Goal: Transaction & Acquisition: Register for event/course

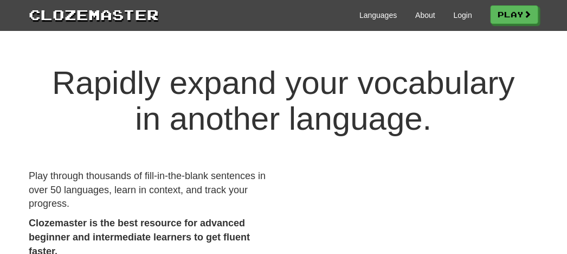
scroll to position [163, 0]
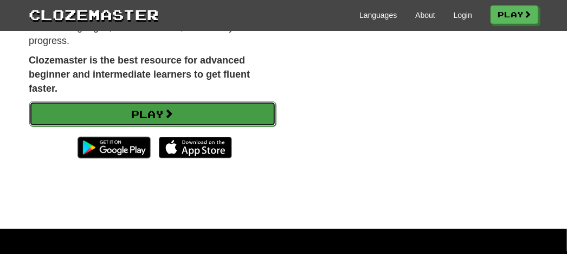
click at [122, 118] on link "Play" at bounding box center [152, 113] width 247 height 25
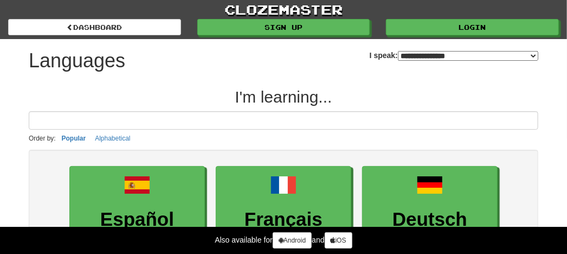
click at [436, 52] on select "**********" at bounding box center [468, 56] width 140 height 10
click at [534, 55] on select "**********" at bounding box center [468, 56] width 140 height 10
select select "***"
click at [398, 51] on select "**********" at bounding box center [468, 56] width 140 height 10
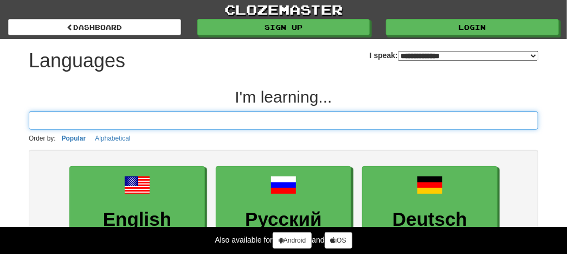
click at [199, 118] on input at bounding box center [284, 120] width 510 height 18
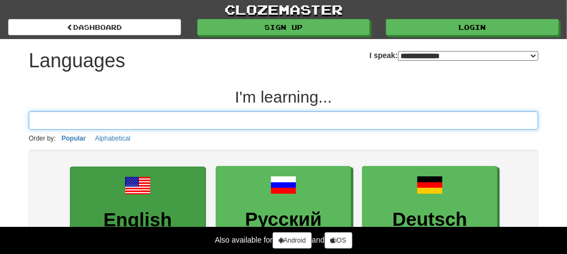
scroll to position [108, 0]
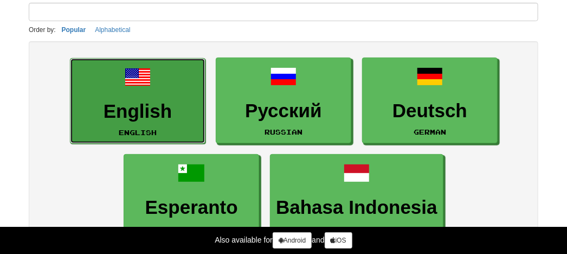
click at [159, 115] on h3 "English" at bounding box center [138, 111] width 124 height 21
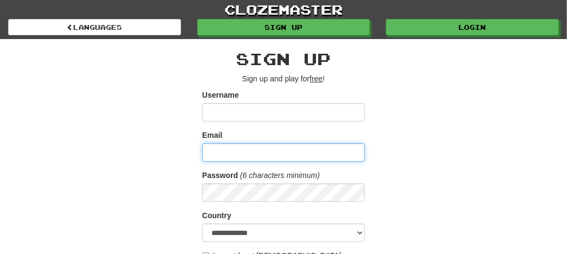
click at [252, 156] on input "Email" at bounding box center [283, 152] width 163 height 18
paste input "**********"
type input "**********"
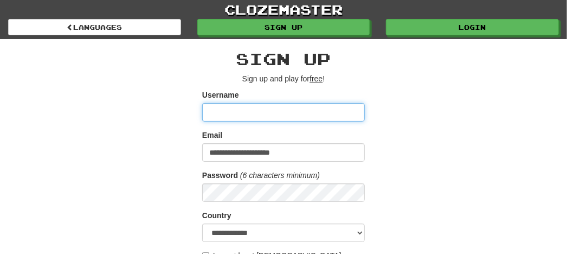
click at [261, 116] on input "Username" at bounding box center [283, 112] width 163 height 18
type input "********"
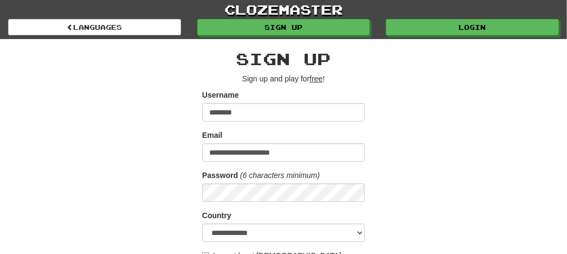
click at [165, 187] on div "**********" at bounding box center [284, 228] width 526 height 379
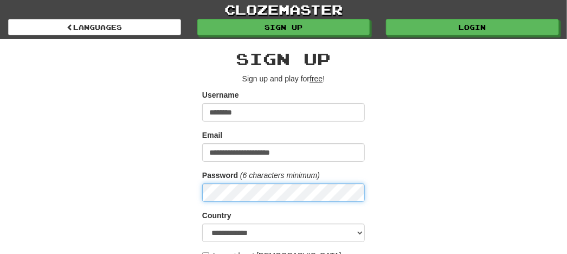
scroll to position [54, 0]
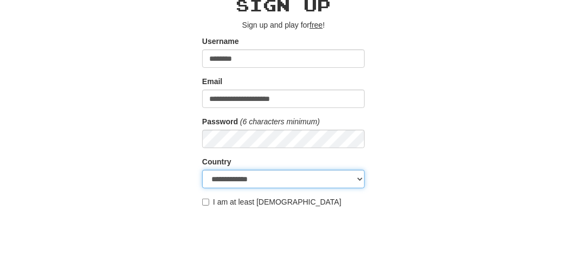
click at [362, 178] on select "**********" at bounding box center [283, 179] width 163 height 18
select select "**"
click at [202, 170] on select "**********" at bounding box center [283, 179] width 163 height 18
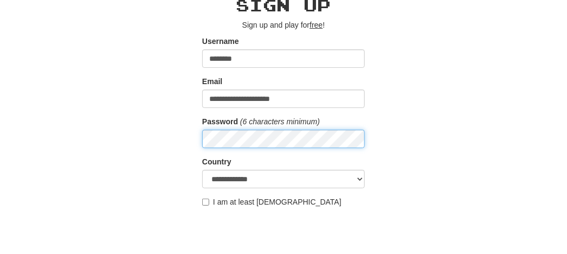
click at [181, 132] on div "**********" at bounding box center [284, 174] width 526 height 379
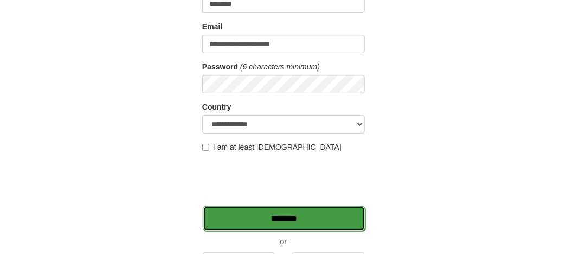
click at [308, 219] on input "*******" at bounding box center [284, 218] width 163 height 25
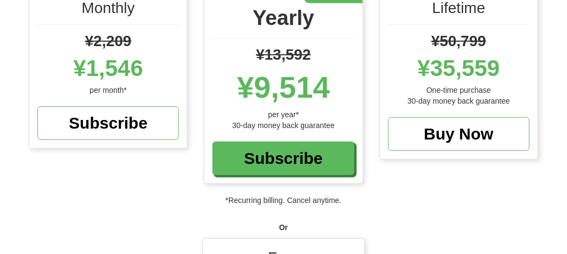
scroll to position [361, 0]
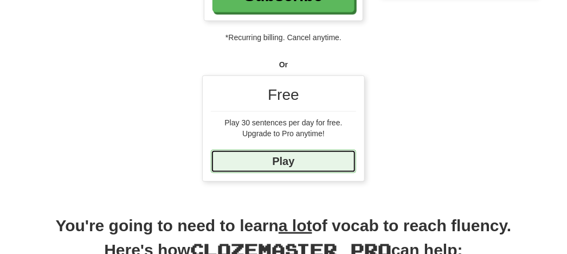
click at [296, 150] on link "Play" at bounding box center [283, 161] width 145 height 23
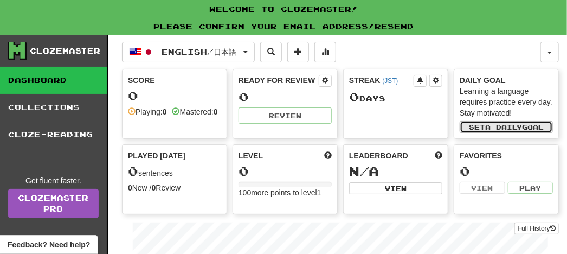
click at [504, 129] on span "a daily" at bounding box center [503, 127] width 37 height 8
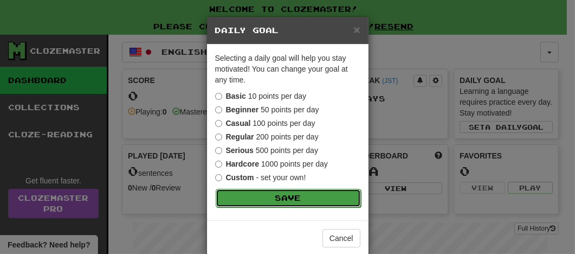
click at [286, 197] on button "Save" at bounding box center [288, 198] width 145 height 18
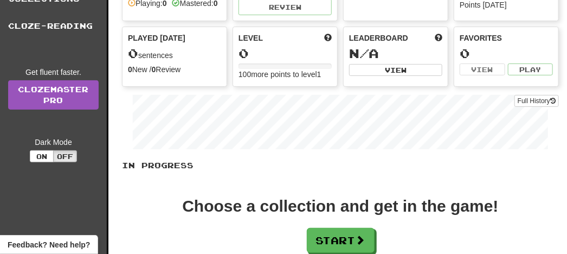
scroll to position [163, 0]
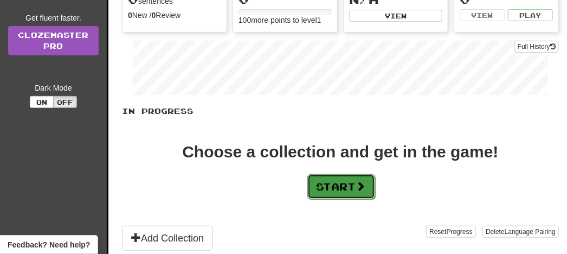
click at [333, 197] on button "Start" at bounding box center [342, 186] width 68 height 25
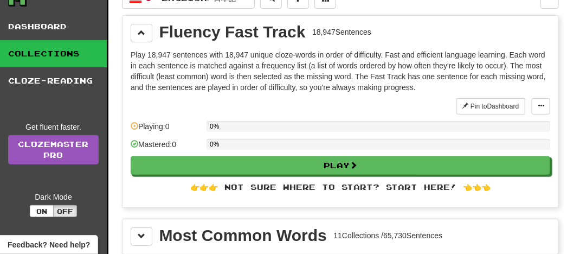
scroll to position [108, 0]
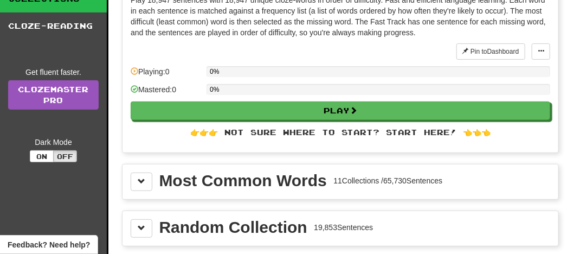
click at [182, 181] on div "Most Common Words" at bounding box center [243, 180] width 168 height 16
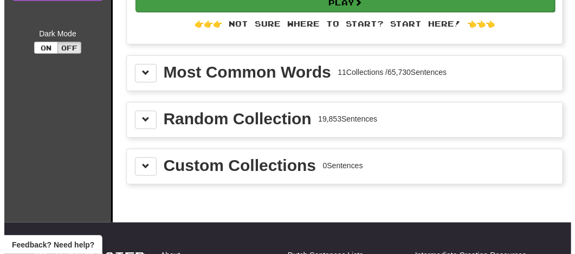
scroll to position [163, 0]
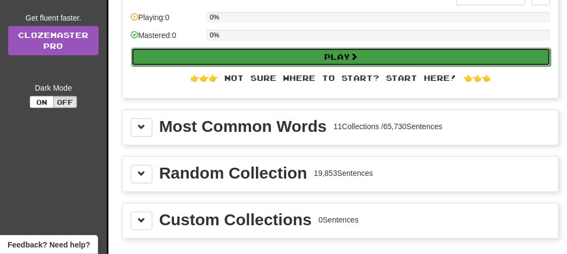
click at [350, 52] on button "Play" at bounding box center [341, 57] width 420 height 18
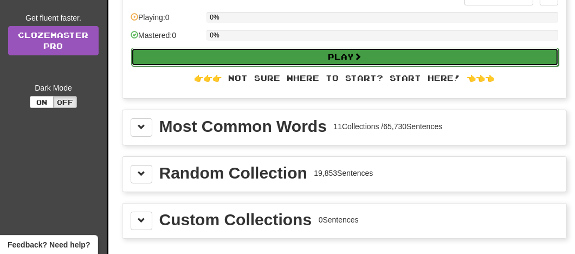
select select "**"
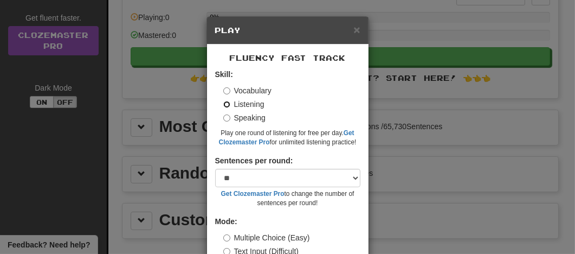
scroll to position [88, 0]
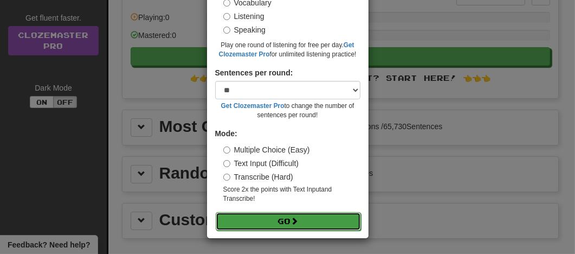
click at [283, 223] on button "Go" at bounding box center [288, 221] width 145 height 18
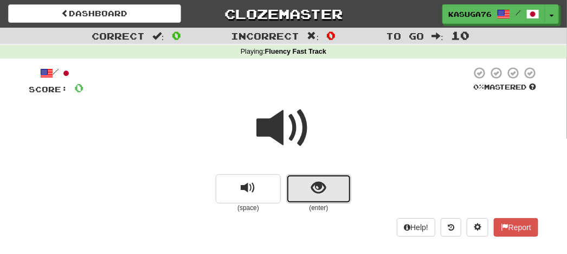
click at [334, 186] on button "show sentence" at bounding box center [318, 188] width 65 height 29
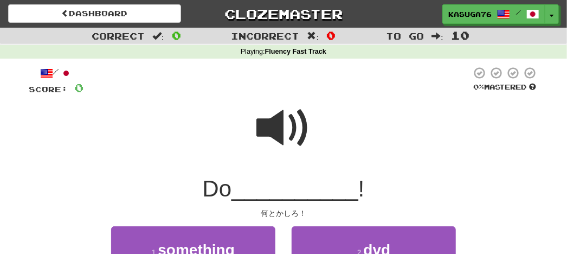
scroll to position [54, 0]
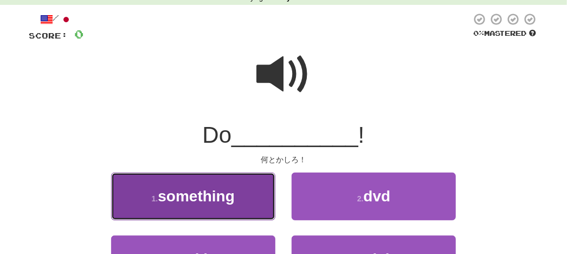
click at [245, 188] on button "1 . something" at bounding box center [193, 195] width 164 height 47
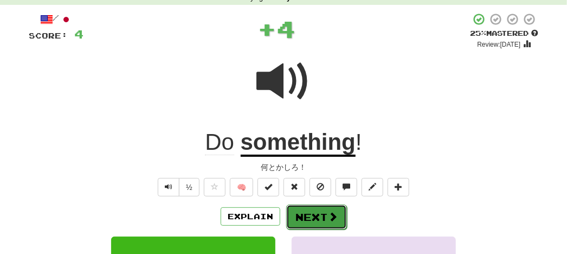
click at [319, 214] on button "Next" at bounding box center [316, 216] width 61 height 25
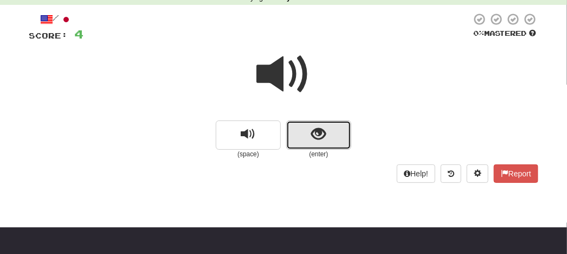
click at [328, 139] on button "show sentence" at bounding box center [318, 134] width 65 height 29
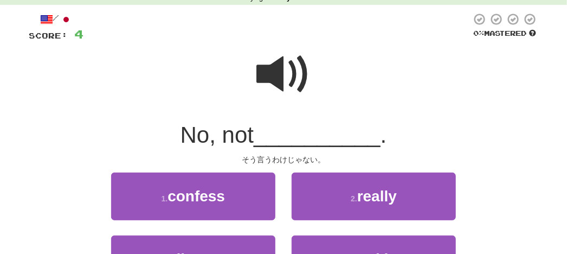
scroll to position [108, 0]
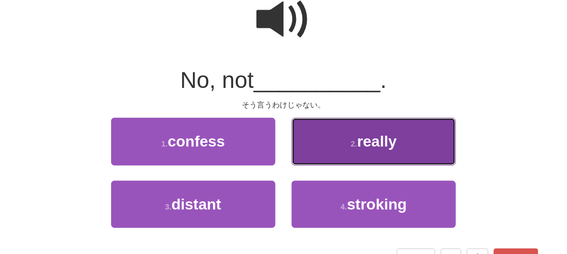
click at [364, 130] on button "2 . really" at bounding box center [374, 141] width 164 height 47
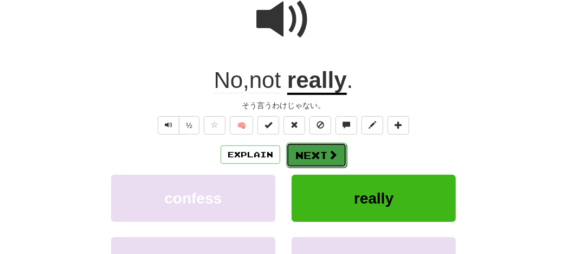
click at [331, 155] on span at bounding box center [333, 155] width 10 height 10
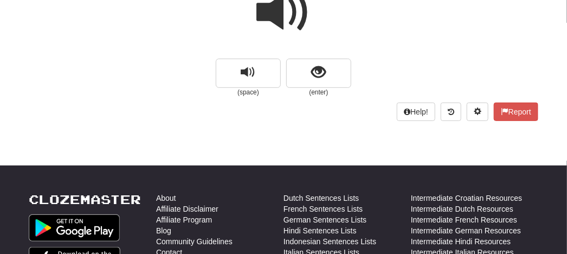
scroll to position [61, 0]
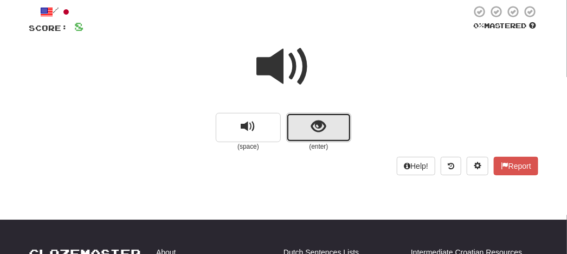
click at [329, 142] on button "show sentence" at bounding box center [318, 127] width 65 height 29
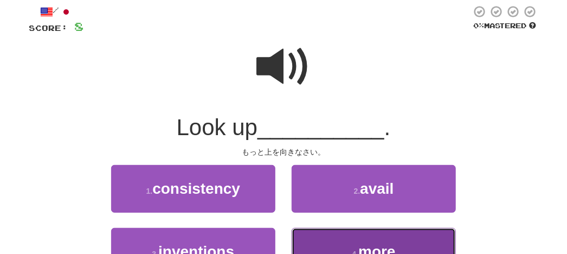
click at [371, 239] on button "4 . more" at bounding box center [374, 251] width 164 height 47
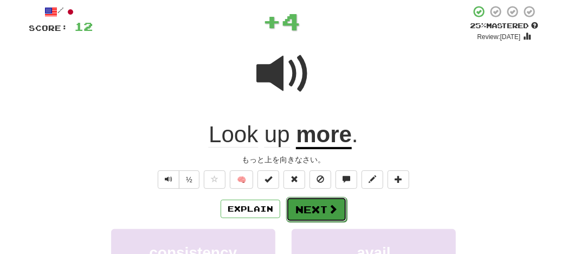
click at [308, 215] on button "Next" at bounding box center [316, 209] width 61 height 25
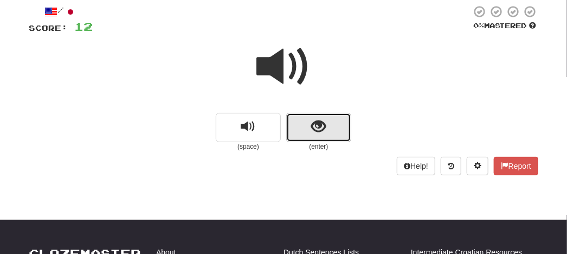
click at [312, 122] on span "show sentence" at bounding box center [319, 126] width 15 height 15
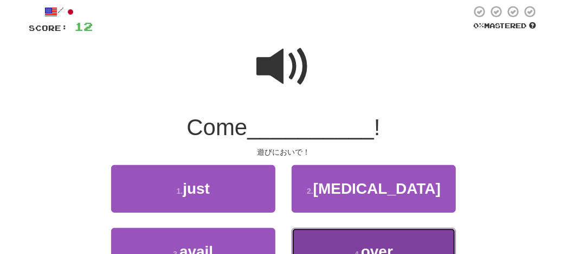
click at [338, 242] on button "4 . over" at bounding box center [374, 251] width 164 height 47
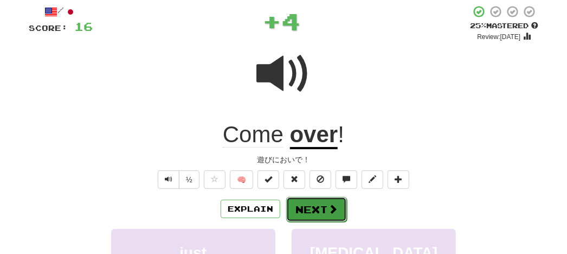
drag, startPoint x: 309, startPoint y: 206, endPoint x: 260, endPoint y: 199, distance: 49.3
click at [308, 206] on button "Next" at bounding box center [316, 208] width 61 height 25
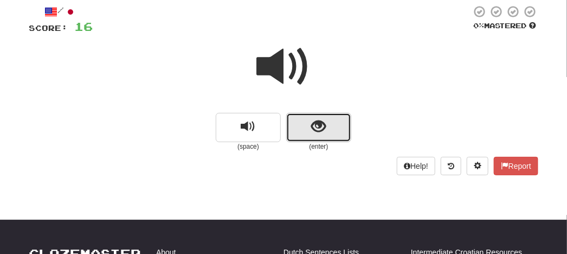
click at [312, 119] on span "show sentence" at bounding box center [319, 126] width 15 height 15
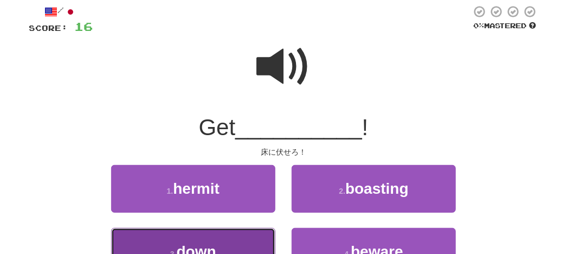
click at [231, 236] on button "3 . down" at bounding box center [193, 251] width 164 height 47
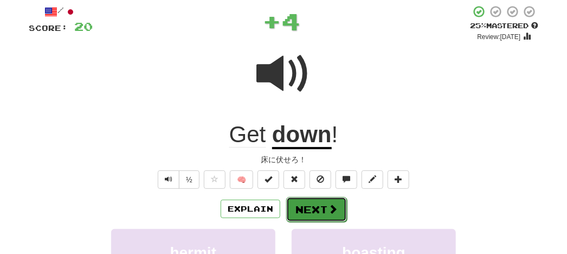
click at [309, 209] on button "Next" at bounding box center [316, 209] width 61 height 25
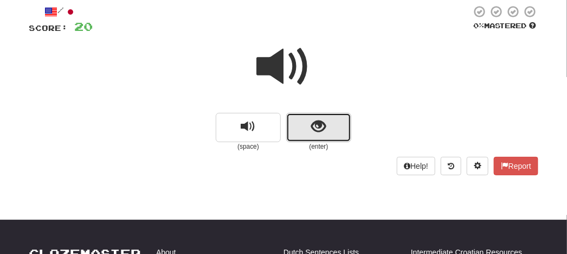
click at [330, 126] on button "show sentence" at bounding box center [318, 127] width 65 height 29
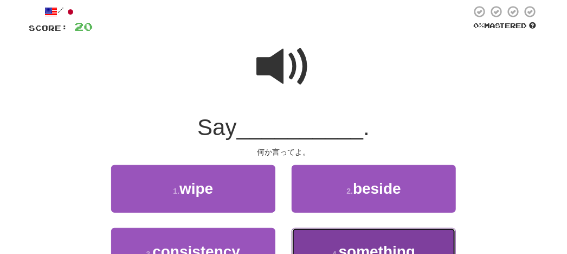
click at [330, 232] on button "4 . something" at bounding box center [374, 251] width 164 height 47
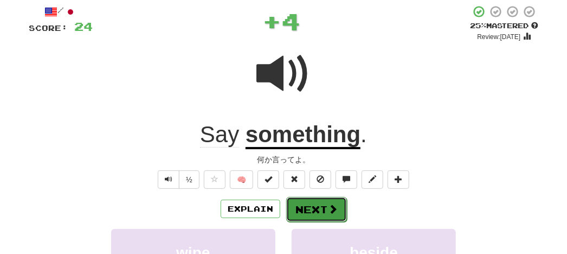
click at [326, 206] on button "Next" at bounding box center [316, 209] width 61 height 25
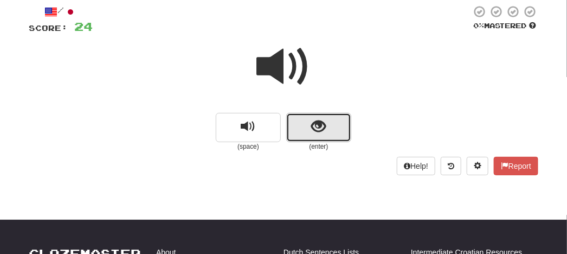
click at [324, 127] on span "show sentence" at bounding box center [319, 126] width 15 height 15
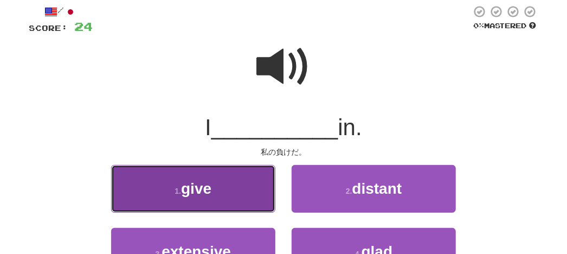
click at [216, 188] on button "1 . give" at bounding box center [193, 188] width 164 height 47
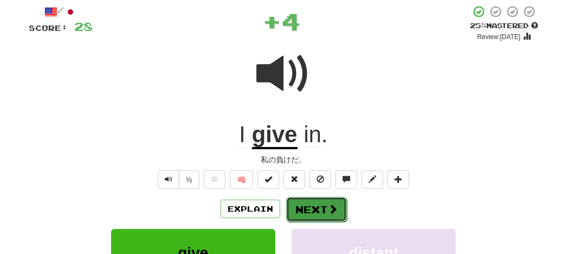
click at [302, 204] on button "Next" at bounding box center [316, 209] width 61 height 25
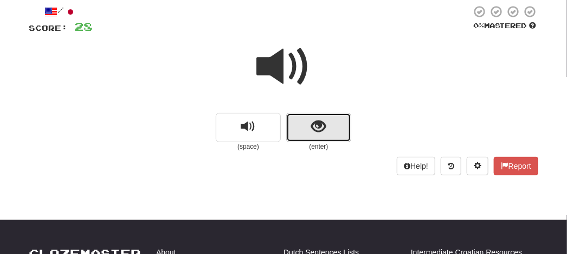
click at [303, 117] on button "show sentence" at bounding box center [318, 127] width 65 height 29
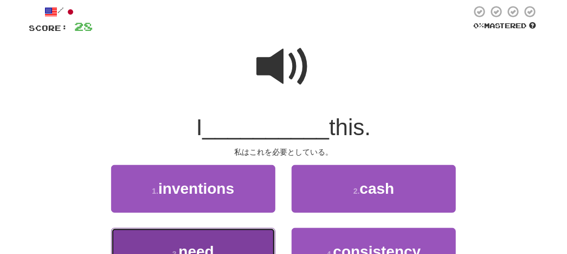
click at [219, 243] on button "3 . need" at bounding box center [193, 251] width 164 height 47
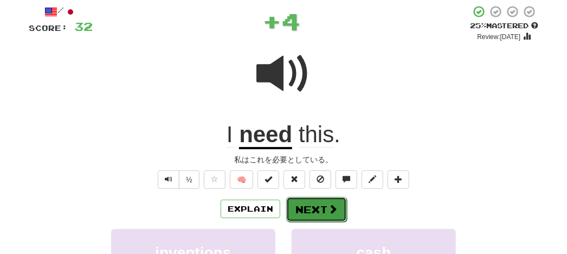
click at [328, 204] on span at bounding box center [333, 209] width 10 height 10
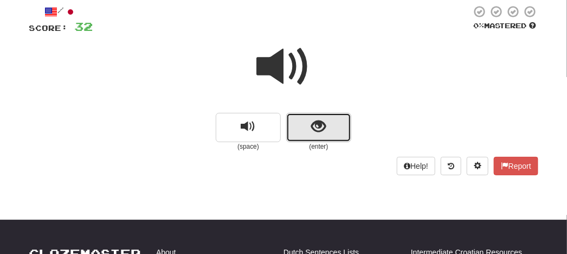
click at [306, 135] on button "show sentence" at bounding box center [318, 127] width 65 height 29
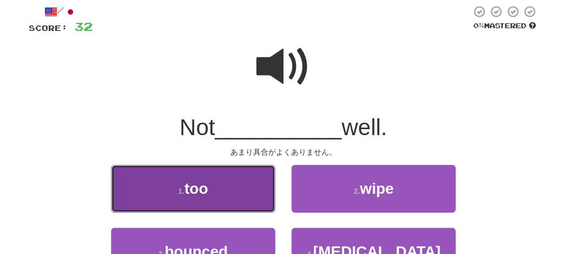
click at [190, 184] on span "too" at bounding box center [196, 188] width 24 height 17
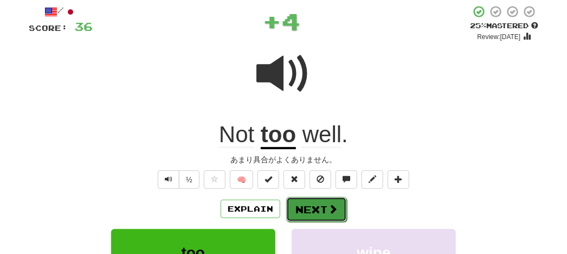
click at [314, 209] on button "Next" at bounding box center [316, 209] width 61 height 25
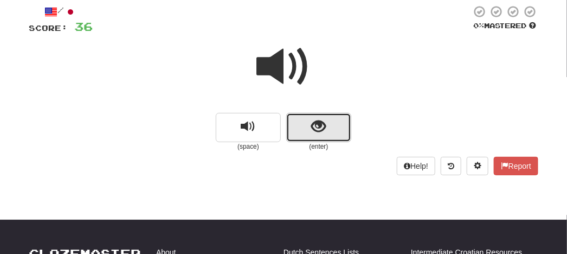
click at [321, 130] on span "show sentence" at bounding box center [319, 126] width 15 height 15
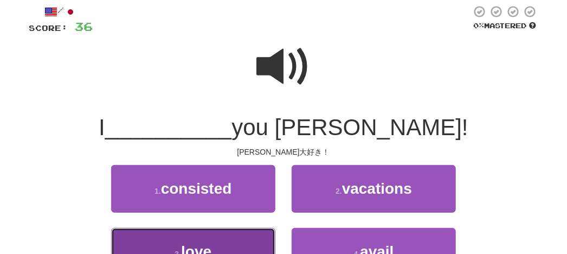
click at [227, 245] on button "3 . love" at bounding box center [193, 251] width 164 height 47
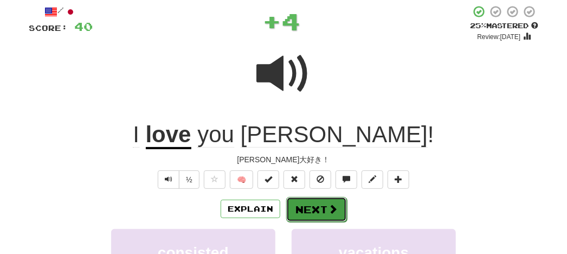
click at [315, 201] on button "Next" at bounding box center [316, 209] width 61 height 25
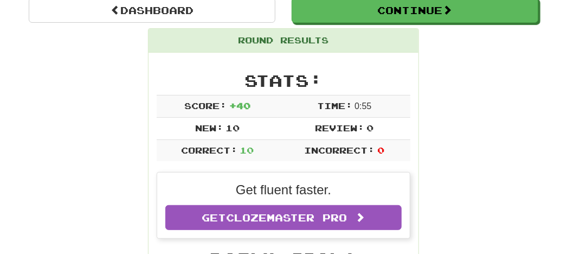
scroll to position [55, 0]
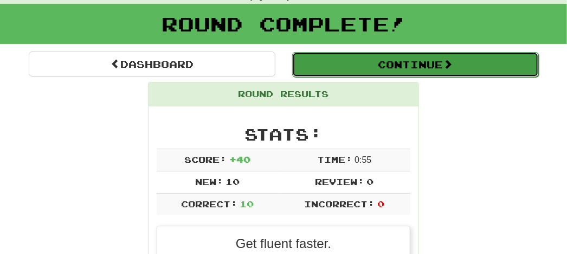
click at [378, 65] on button "Continue" at bounding box center [415, 64] width 247 height 25
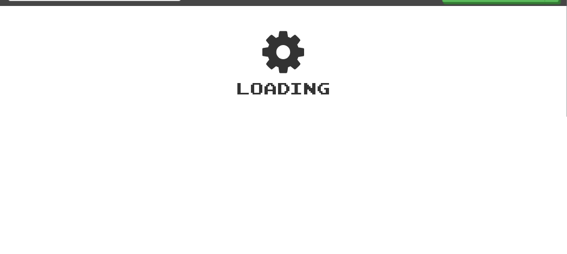
scroll to position [0, 0]
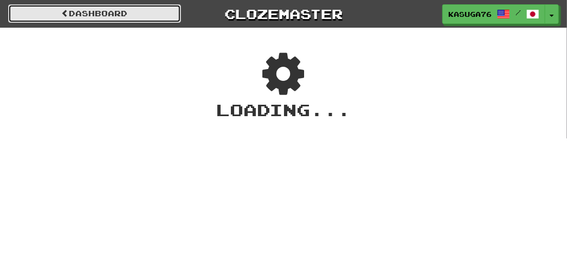
click at [97, 14] on link "Dashboard" at bounding box center [94, 13] width 173 height 18
